Goal: Information Seeking & Learning: Learn about a topic

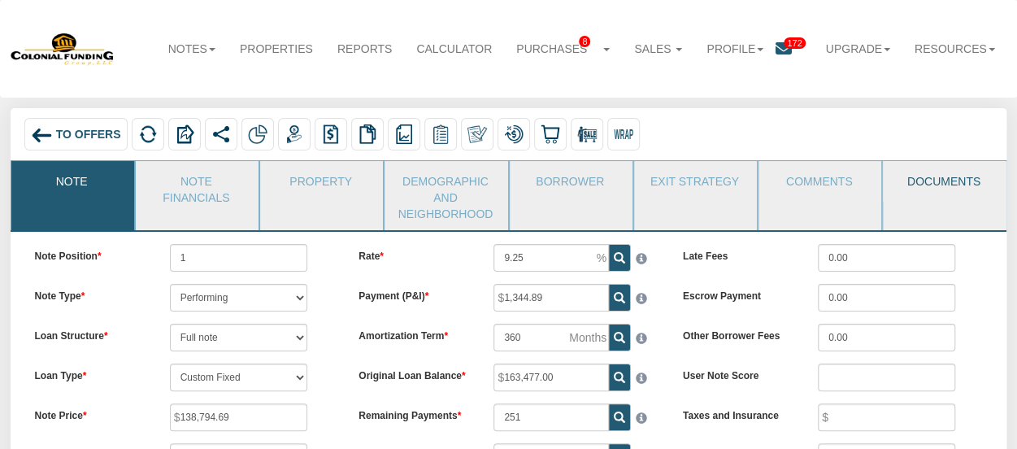
click at [943, 179] on link "Documents" at bounding box center [943, 181] width 121 height 41
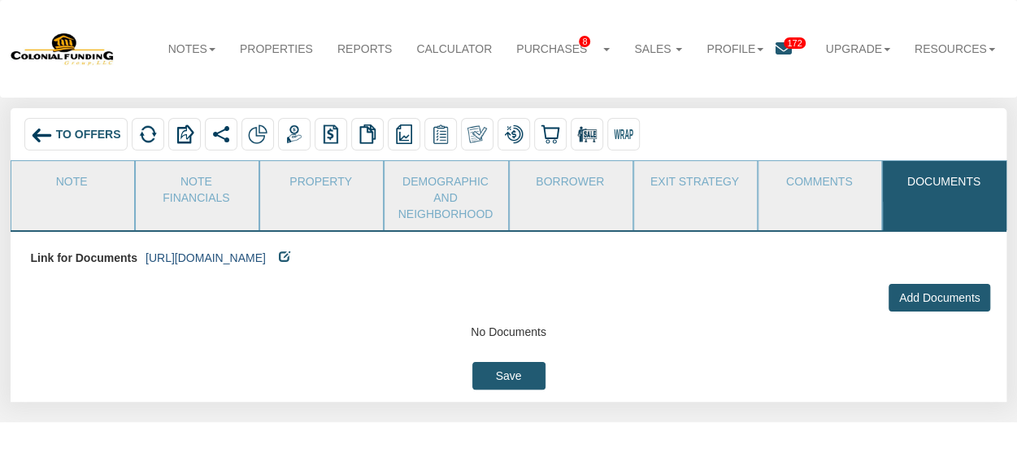
click at [266, 256] on link "[URL][DOMAIN_NAME]" at bounding box center [206, 257] width 120 height 13
click at [85, 135] on span "To Offers" at bounding box center [88, 134] width 65 height 13
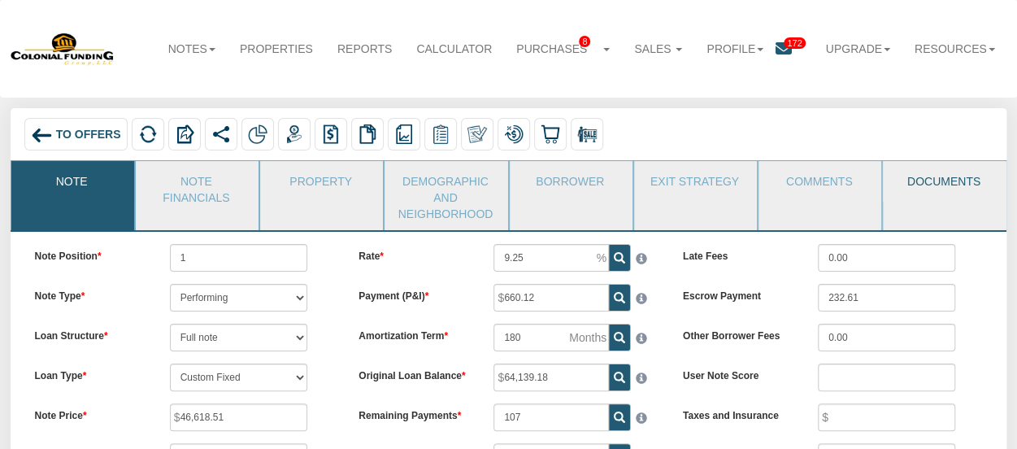
click at [941, 181] on link "Documents" at bounding box center [943, 181] width 121 height 41
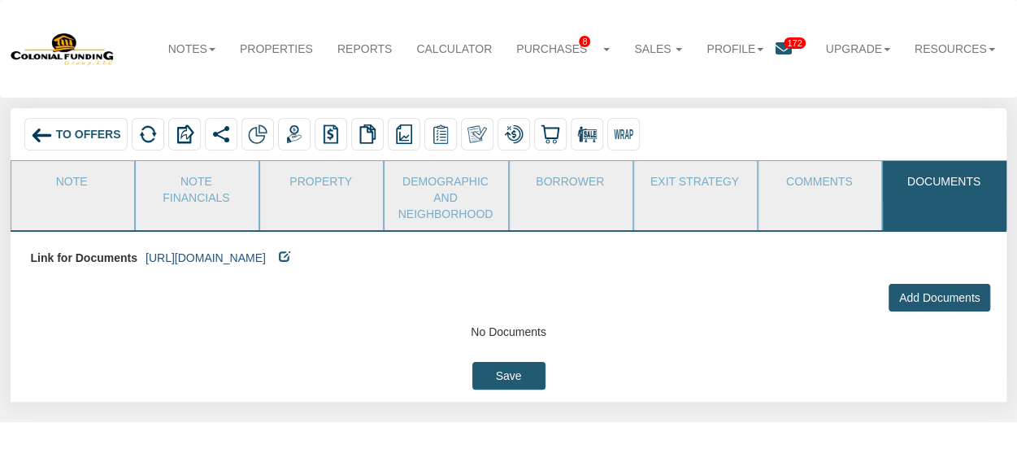
click at [266, 256] on link "[URL][DOMAIN_NAME]" at bounding box center [206, 257] width 120 height 13
click at [104, 129] on span "To Offers" at bounding box center [88, 134] width 65 height 13
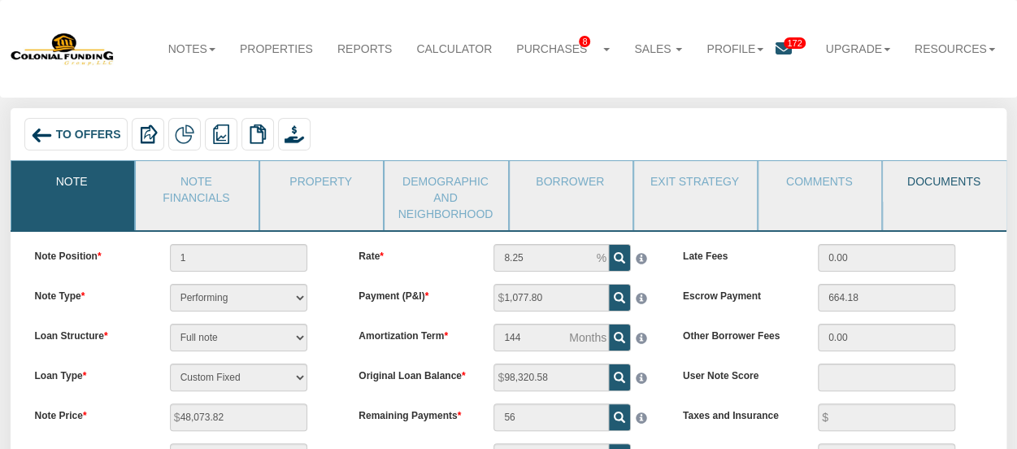
click at [919, 181] on link "Documents" at bounding box center [943, 181] width 121 height 41
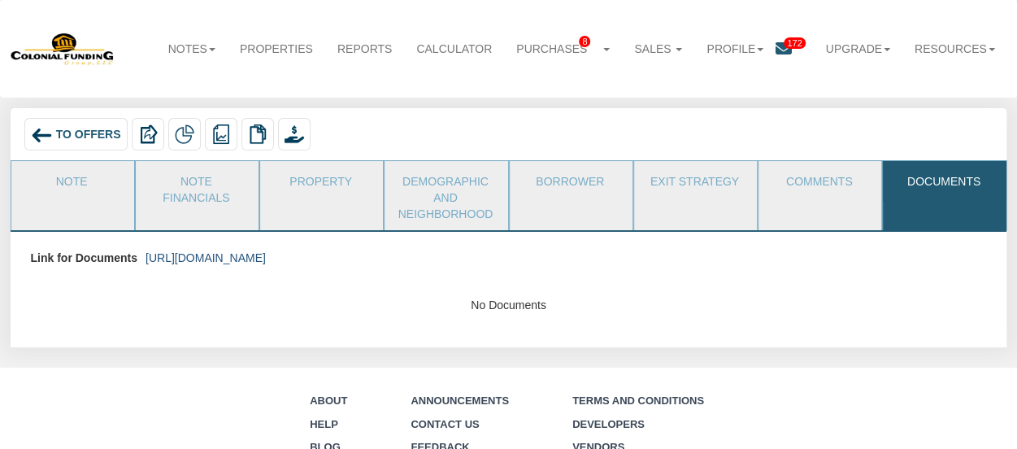
click at [266, 254] on link "https://colonialfundinggroup.sharepoint.com/:f:/s/operationsteam/EhcB7Slu52tMm4…" at bounding box center [206, 257] width 120 height 13
